Goal: Information Seeking & Learning: Learn about a topic

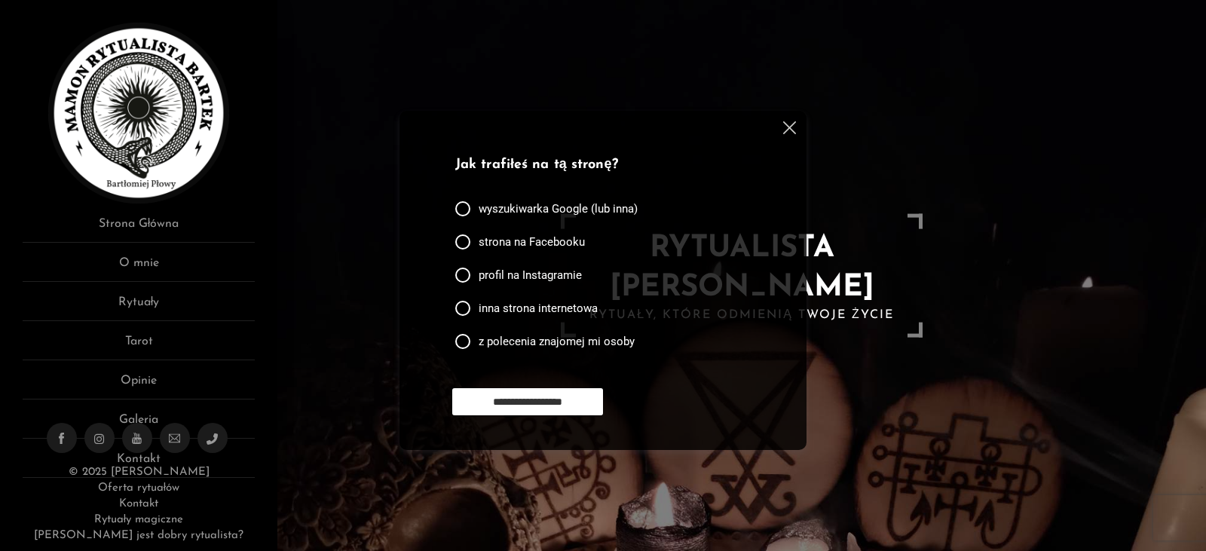
click at [789, 129] on img at bounding box center [789, 127] width 13 height 13
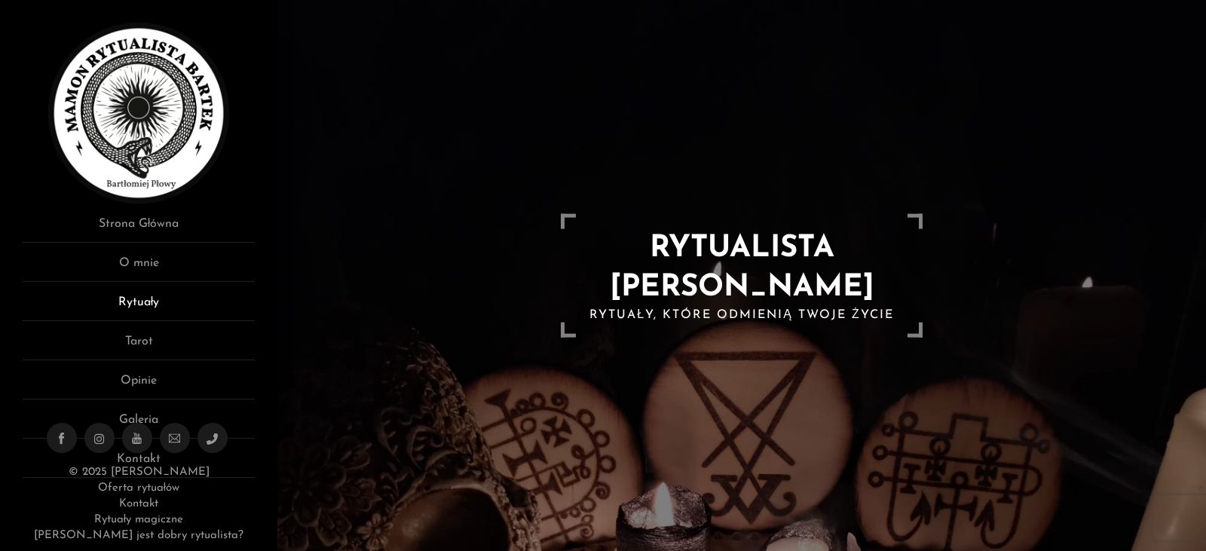
click at [150, 303] on link "Rytuały" at bounding box center [139, 307] width 232 height 28
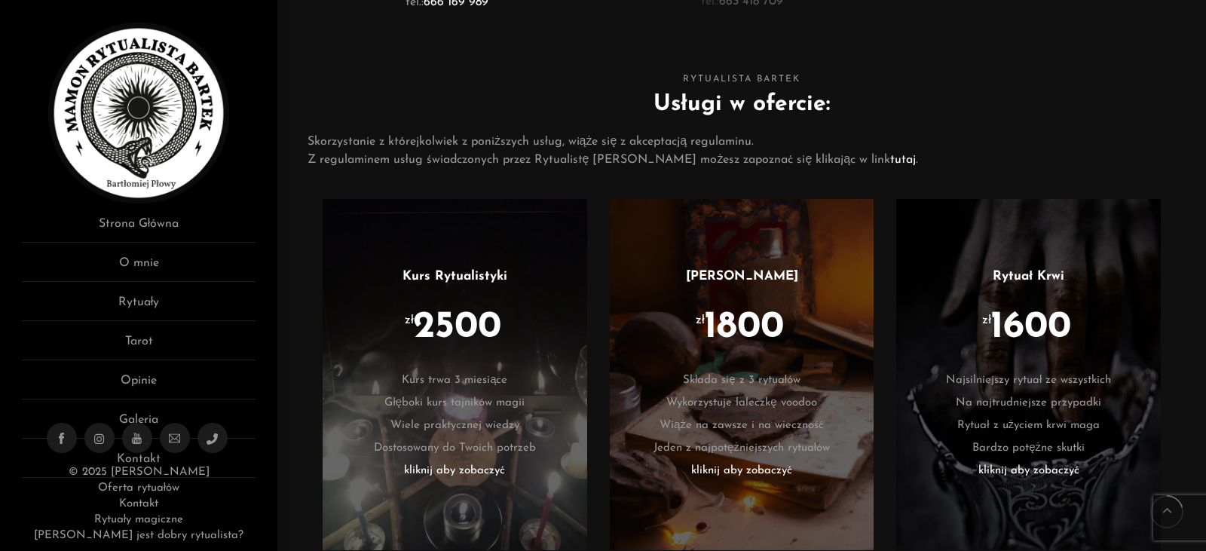
scroll to position [904, 0]
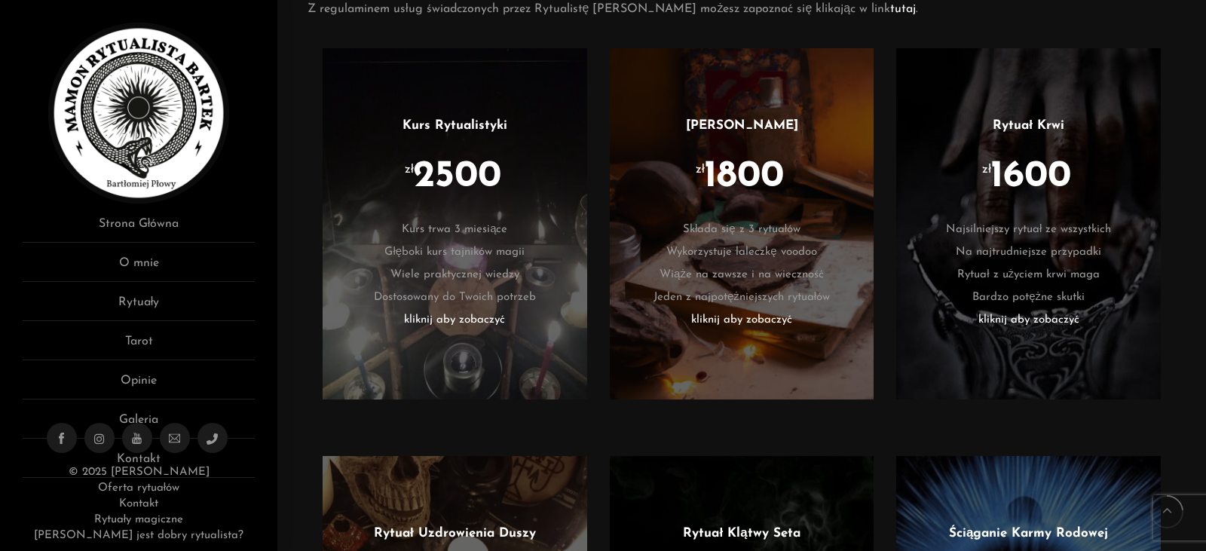
click at [743, 321] on li "kliknij aby zobaczyć" at bounding box center [741, 320] width 219 height 23
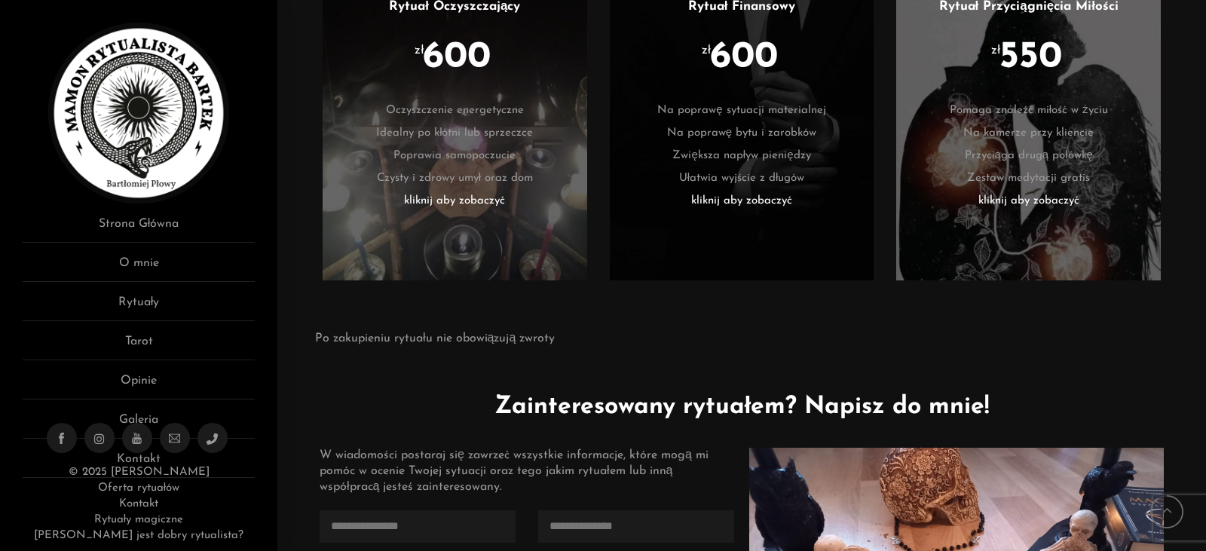
scroll to position [3391, 0]
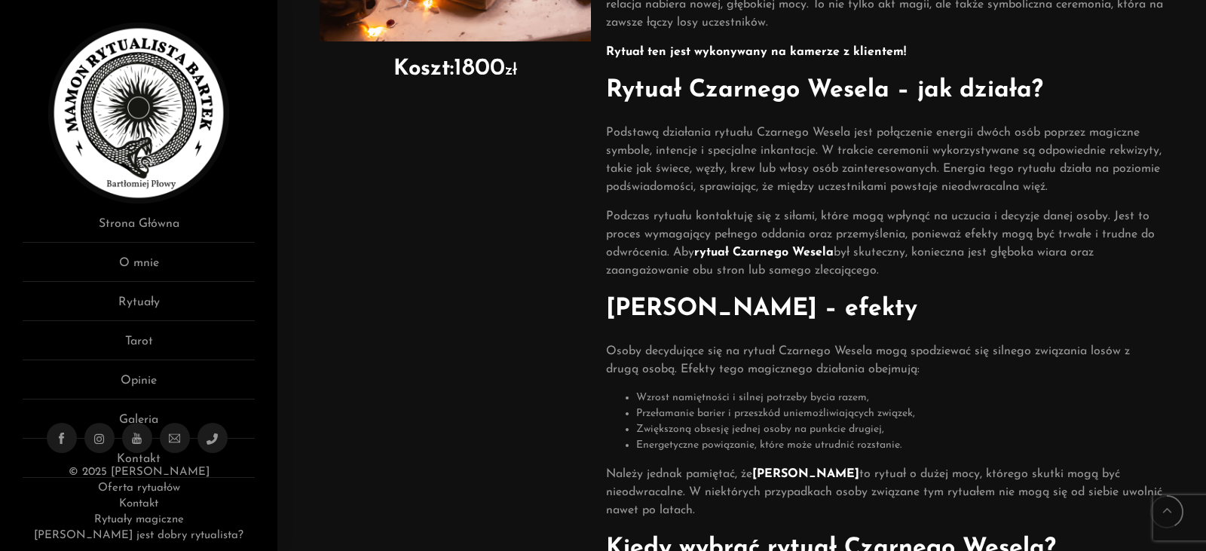
scroll to position [452, 0]
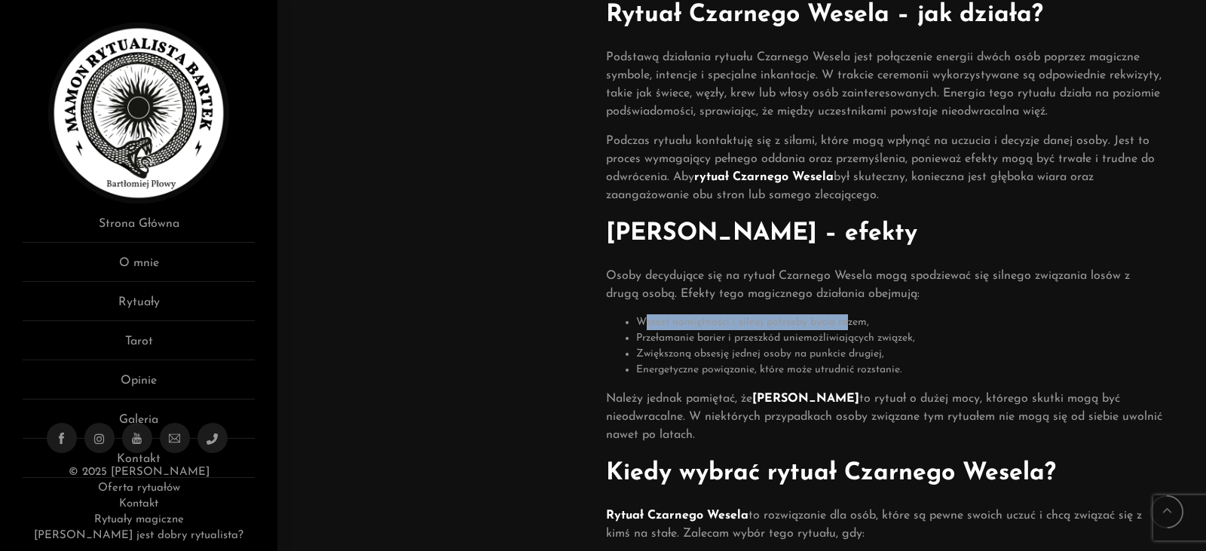
drag, startPoint x: 646, startPoint y: 322, endPoint x: 856, endPoint y: 324, distance: 209.5
click at [853, 325] on li "Wzrost namiętności i silnej potrzeby bycia razem," at bounding box center [899, 322] width 527 height 16
click at [859, 322] on li "Wzrost namiętności i silnej potrzeby bycia razem," at bounding box center [899, 322] width 527 height 16
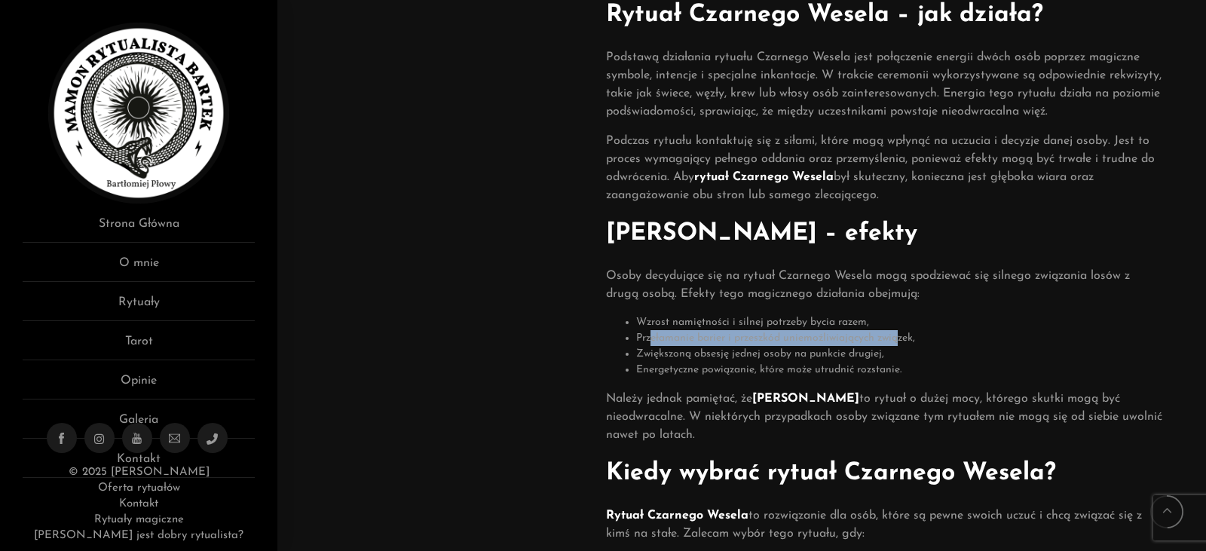
drag, startPoint x: 649, startPoint y: 342, endPoint x: 900, endPoint y: 341, distance: 250.2
click at [900, 341] on li "Przełamanie barier i przeszkód uniemożliwiających związek," at bounding box center [899, 338] width 527 height 16
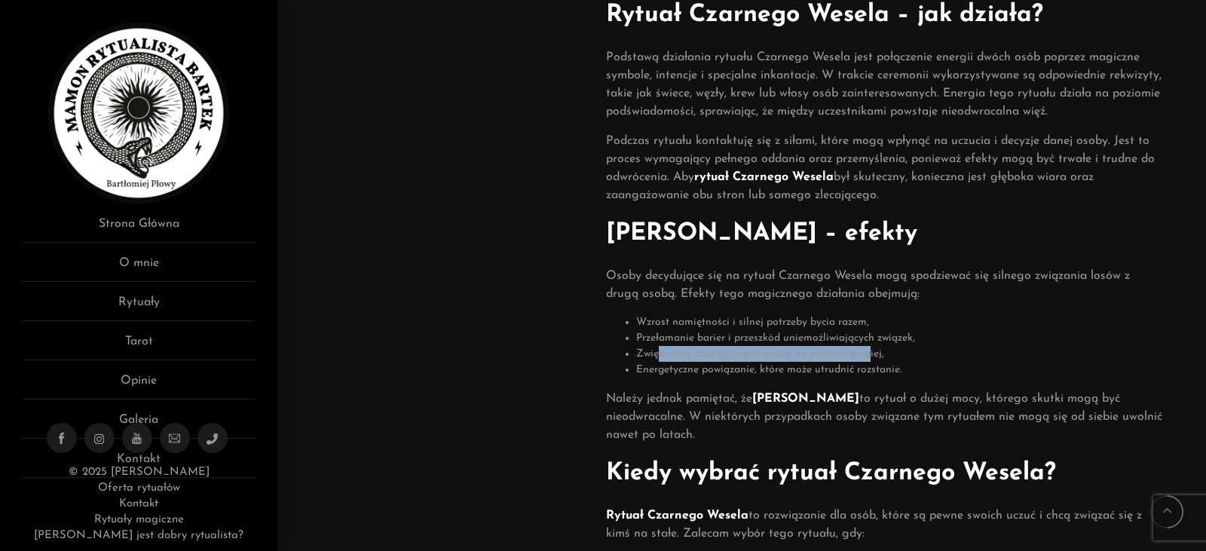
drag, startPoint x: 659, startPoint y: 354, endPoint x: 869, endPoint y: 354, distance: 211.0
click at [869, 354] on li "Zwiększoną obsesję jednej osoby na punkcie drugiej," at bounding box center [899, 354] width 527 height 16
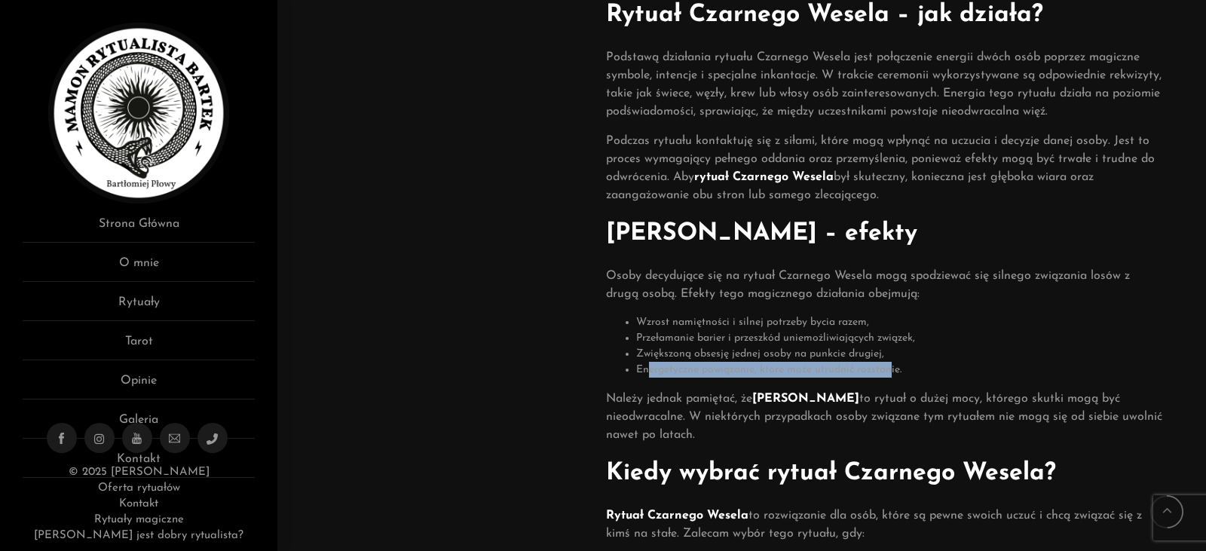
drag, startPoint x: 647, startPoint y: 371, endPoint x: 893, endPoint y: 372, distance: 245.6
click at [893, 372] on li "Energetyczne powiązanie, które może utrudnić rozstanie." at bounding box center [899, 370] width 527 height 16
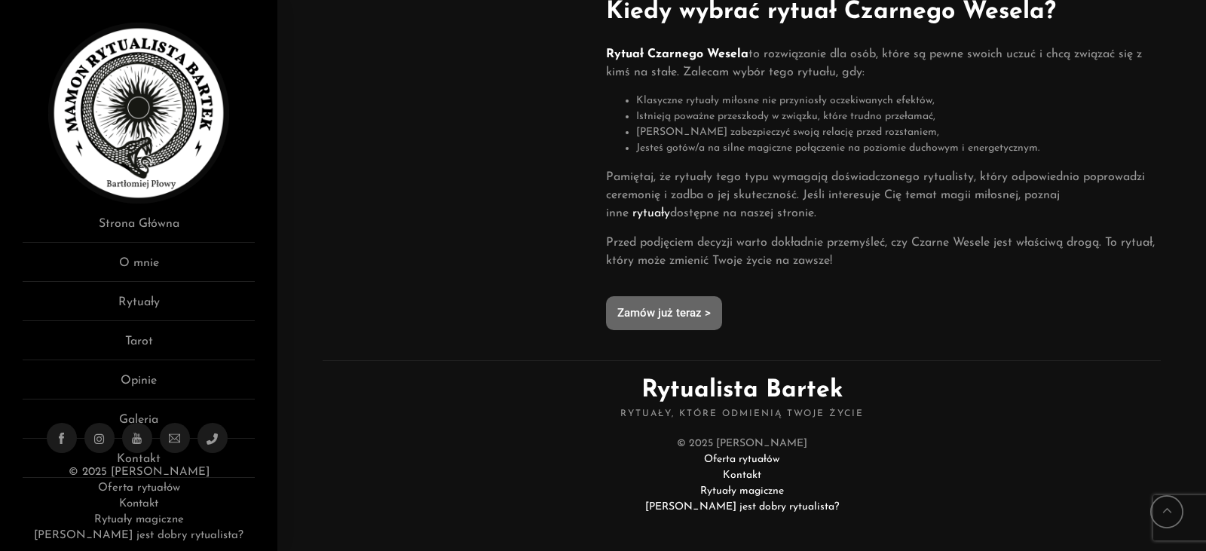
scroll to position [922, 0]
